Goal: Check status: Check status

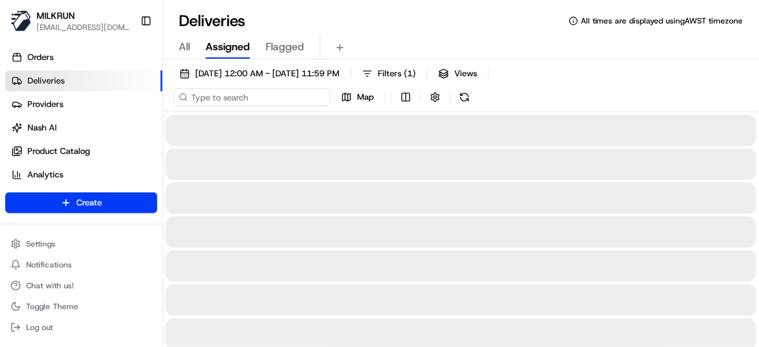
click at [273, 102] on input at bounding box center [252, 97] width 157 height 18
paste input "/f407c93c-6702-4129-b3b9-d2c13d2479c0/"
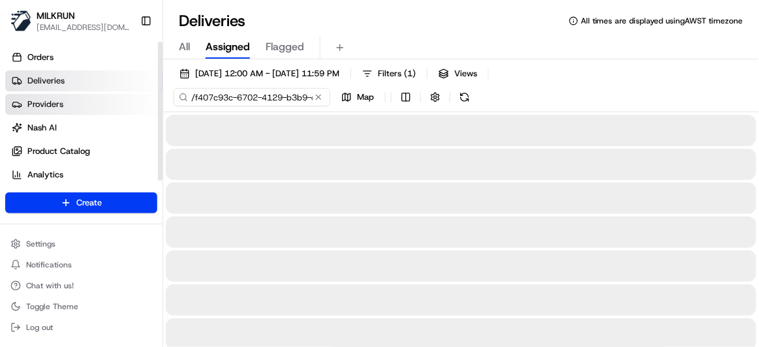
drag, startPoint x: 247, startPoint y: 107, endPoint x: 141, endPoint y: 101, distance: 105.9
click at [141, 101] on div "MILKRUN pmonzon@woolworths.com.au Toggle Sidebar Orders Deliveries Providers Na…" at bounding box center [379, 173] width 759 height 347
click at [194, 104] on input "/f407c93c-6702-4129-b3b9-d2c13d2479c0" at bounding box center [252, 97] width 157 height 18
type input "f407c93c-6702-4129-b3b9-d2c13d2479c0"
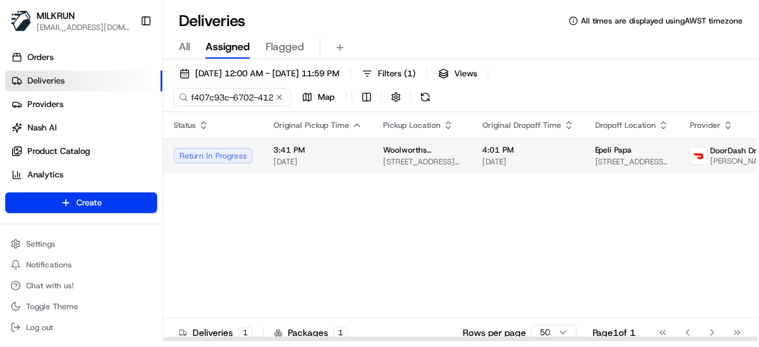
click at [352, 145] on span "3:41 PM" at bounding box center [317, 150] width 89 height 10
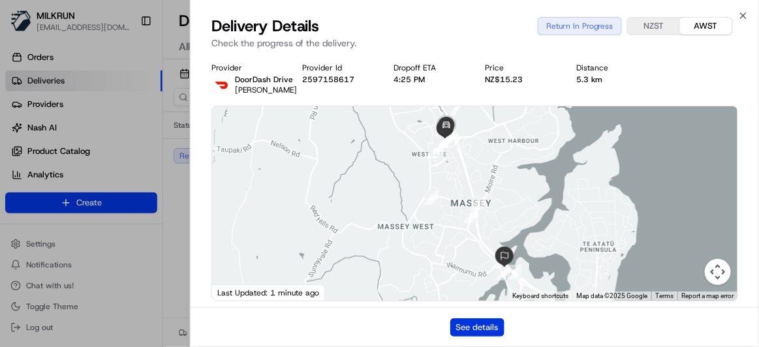
click at [495, 326] on button "See details" at bounding box center [477, 327] width 54 height 18
